Goal: Information Seeking & Learning: Learn about a topic

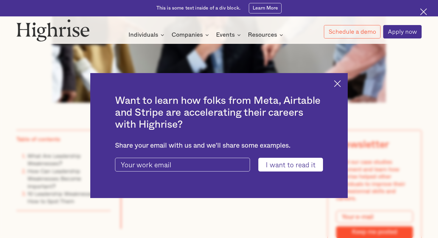
scroll to position [333, 0]
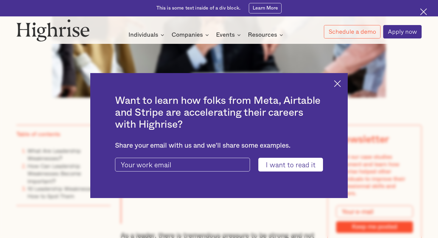
click at [337, 84] on img at bounding box center [337, 83] width 7 height 7
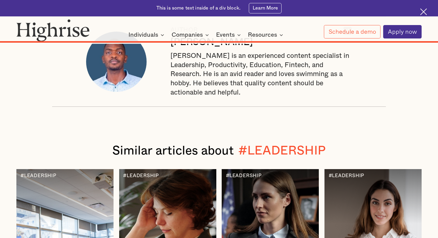
scroll to position [7147, 0]
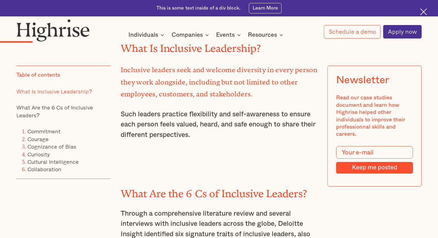
scroll to position [520, 0]
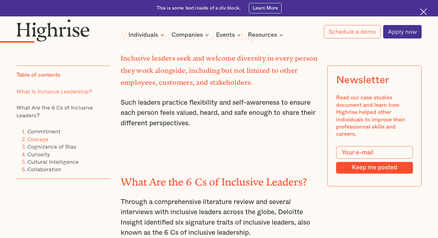
click at [40, 139] on link "Courage" at bounding box center [37, 139] width 21 height 8
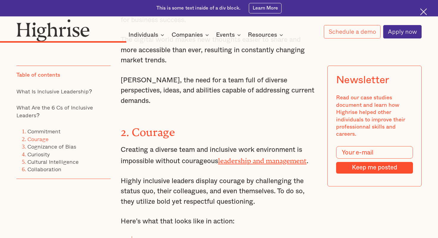
scroll to position [1251, 0]
